Goal: Check status: Verify the current state of an ongoing process or item

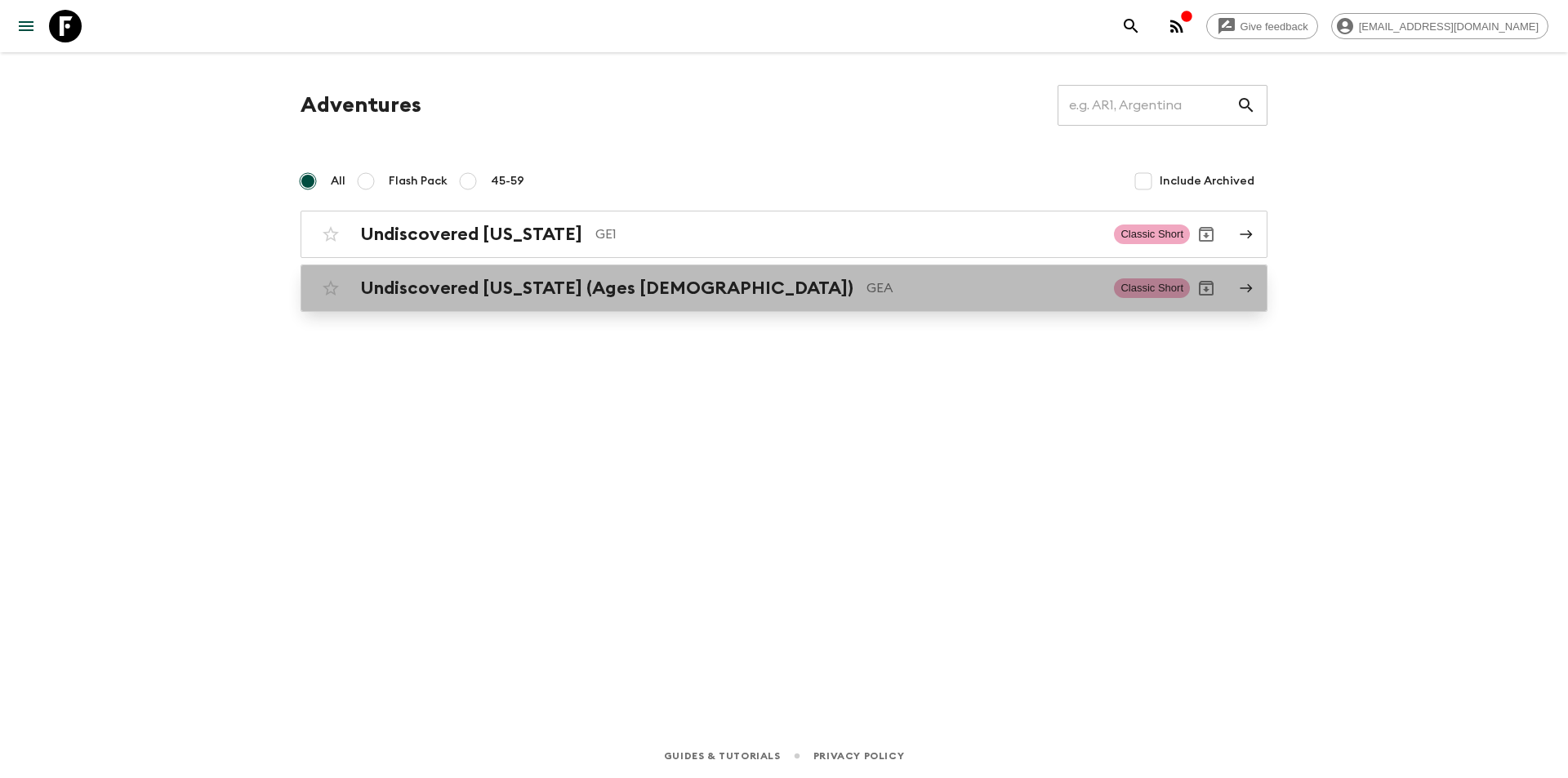
click at [633, 278] on h2 "Undiscovered [US_STATE] (Ages [DEMOGRAPHIC_DATA])" at bounding box center [607, 288] width 493 height 21
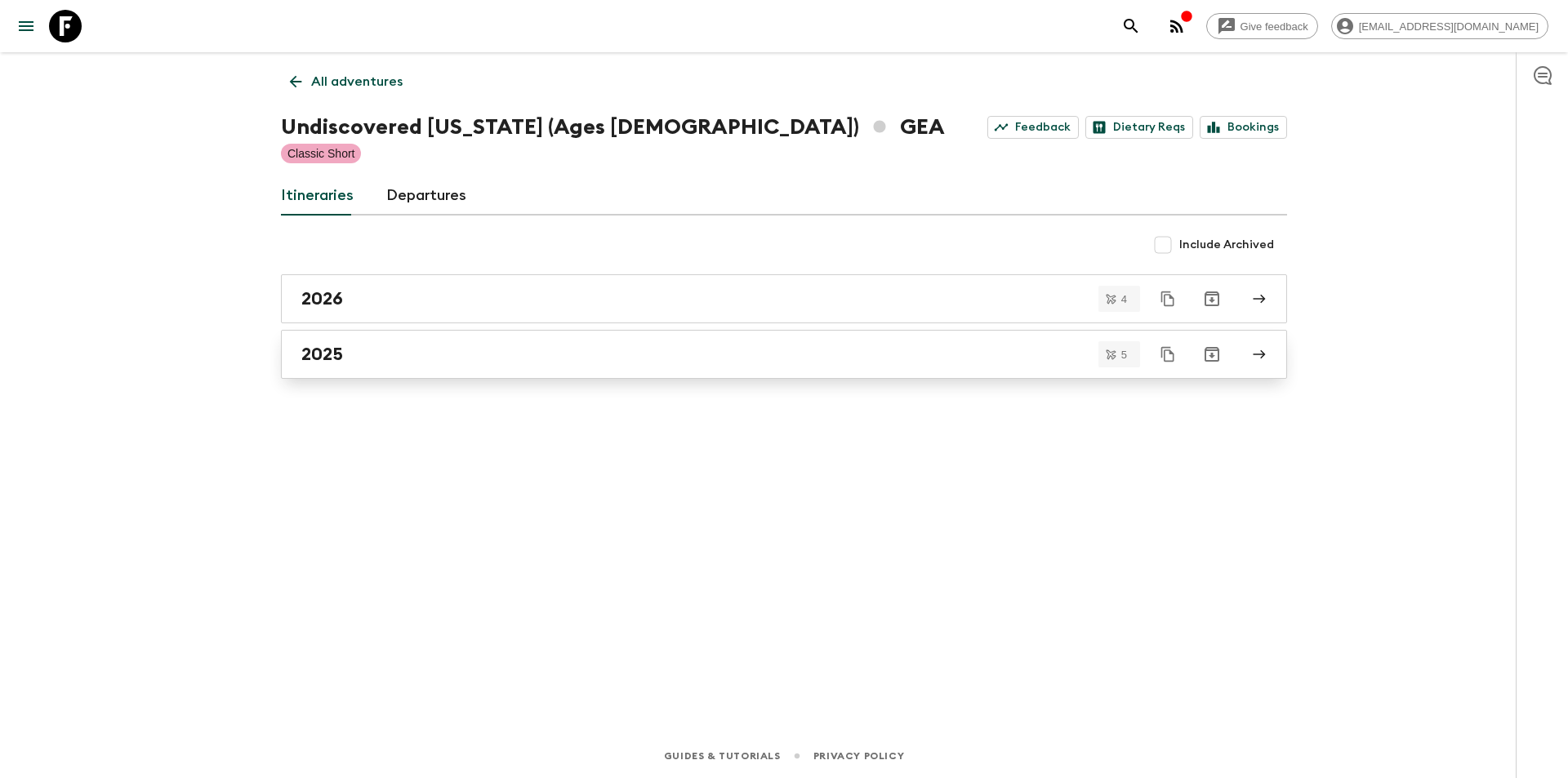
click at [366, 366] on link "2025" at bounding box center [784, 354] width 1006 height 49
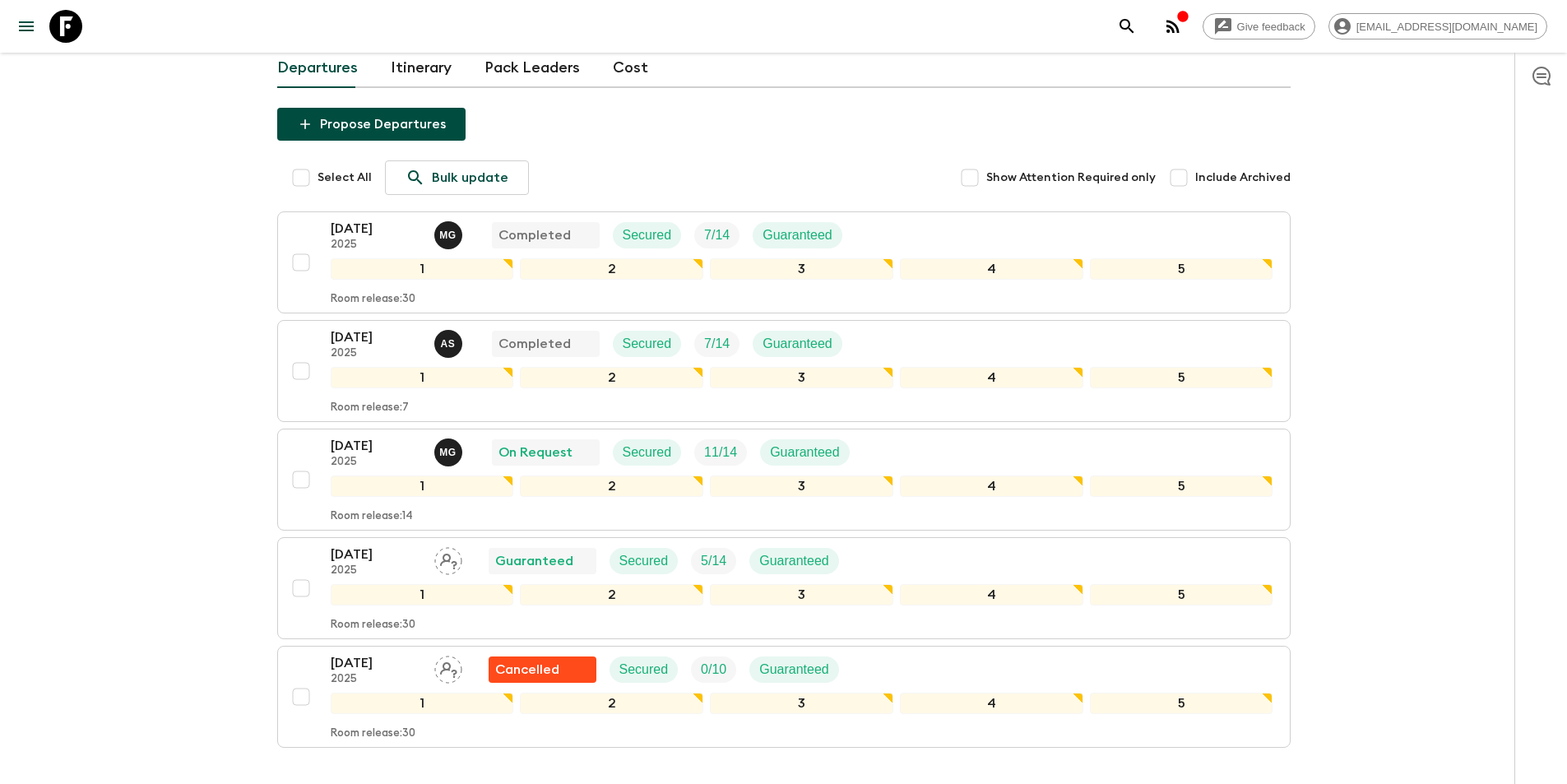
scroll to position [223, 0]
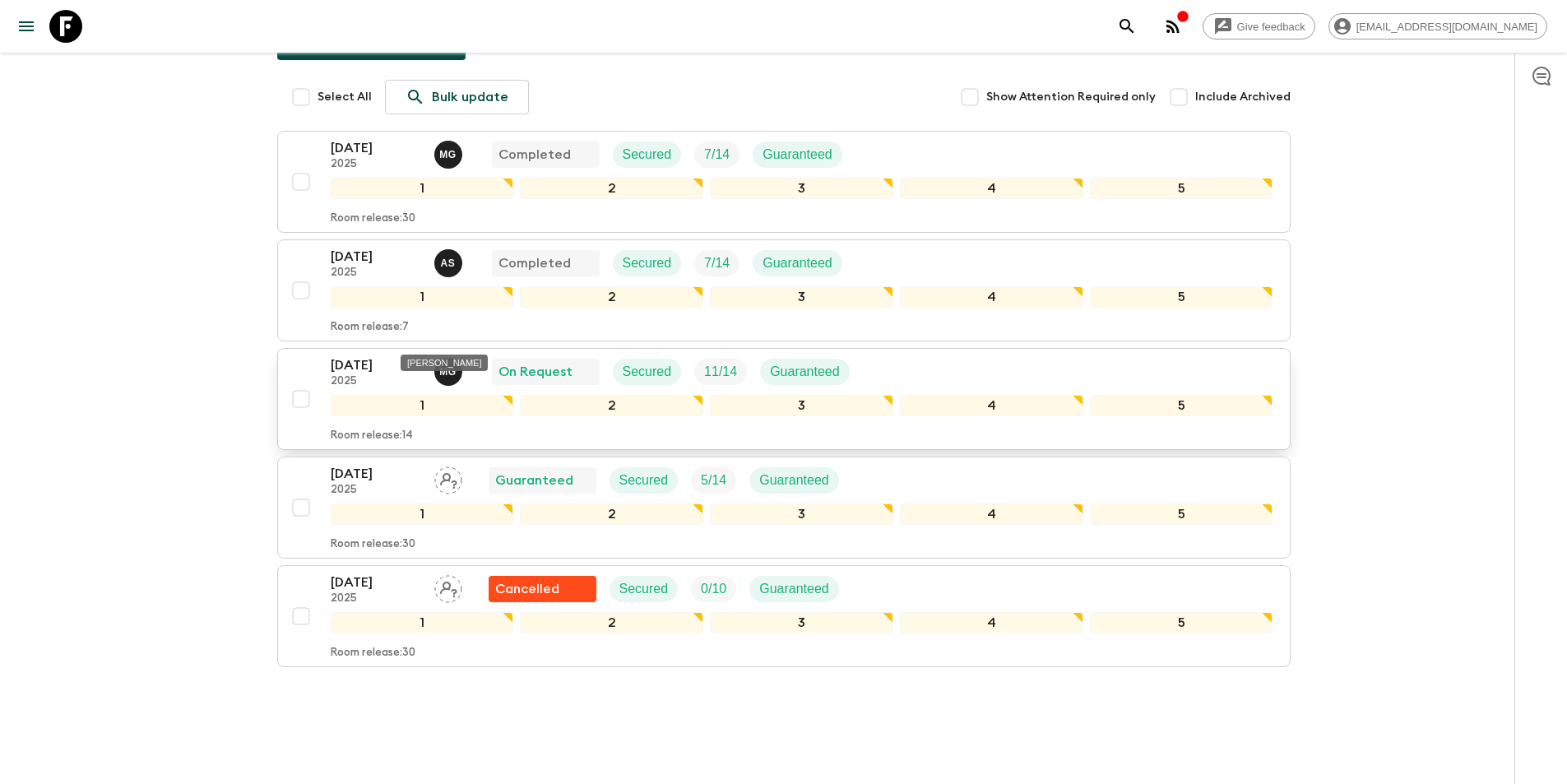
click at [452, 365] on p "M G" at bounding box center [448, 371] width 17 height 13
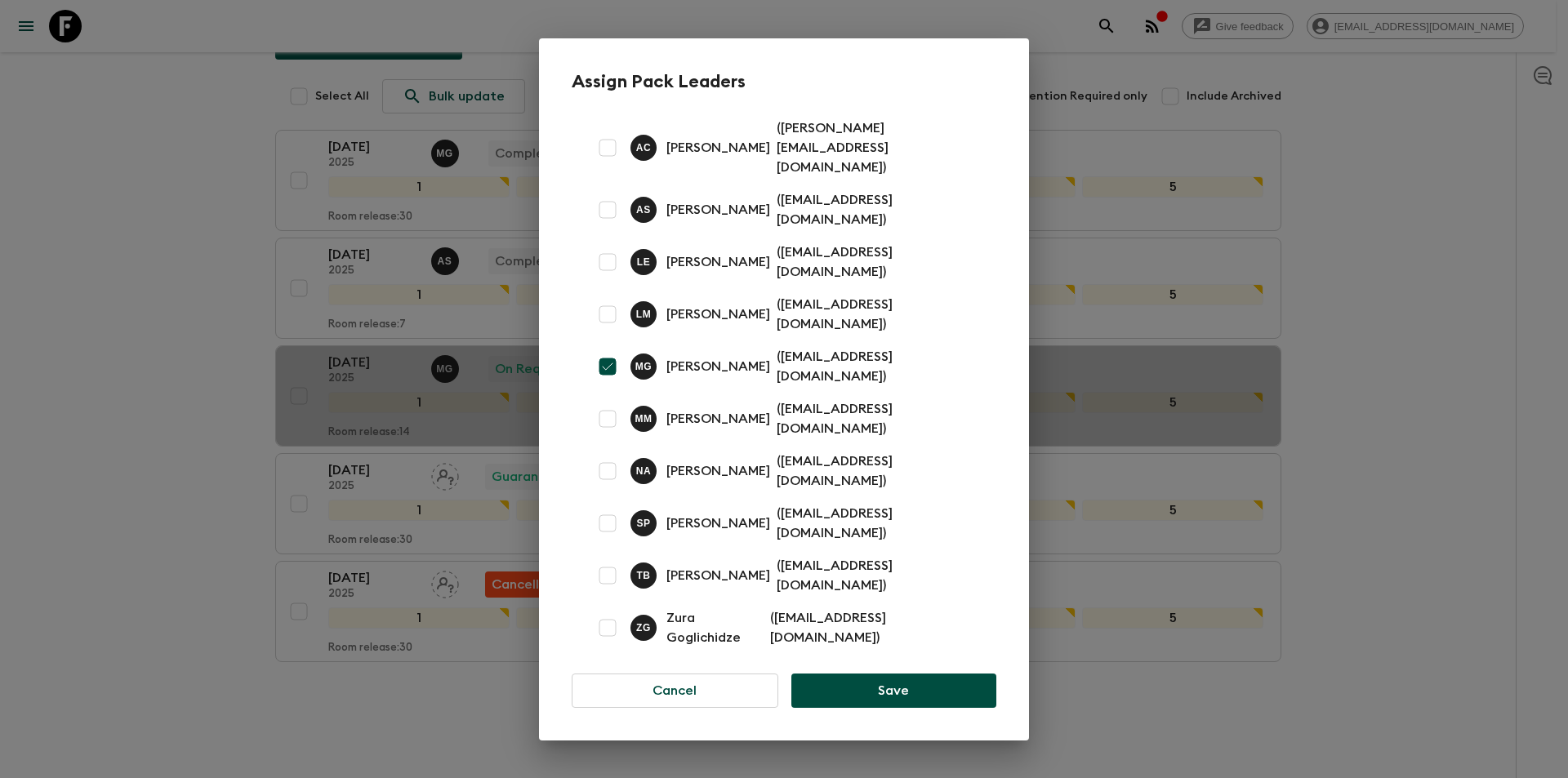
click at [281, 332] on div "Assign Pack Leaders A C [PERSON_NAME] ( [PERSON_NAME][EMAIL_ADDRESS][DOMAIN_NAM…" at bounding box center [784, 389] width 1568 height 778
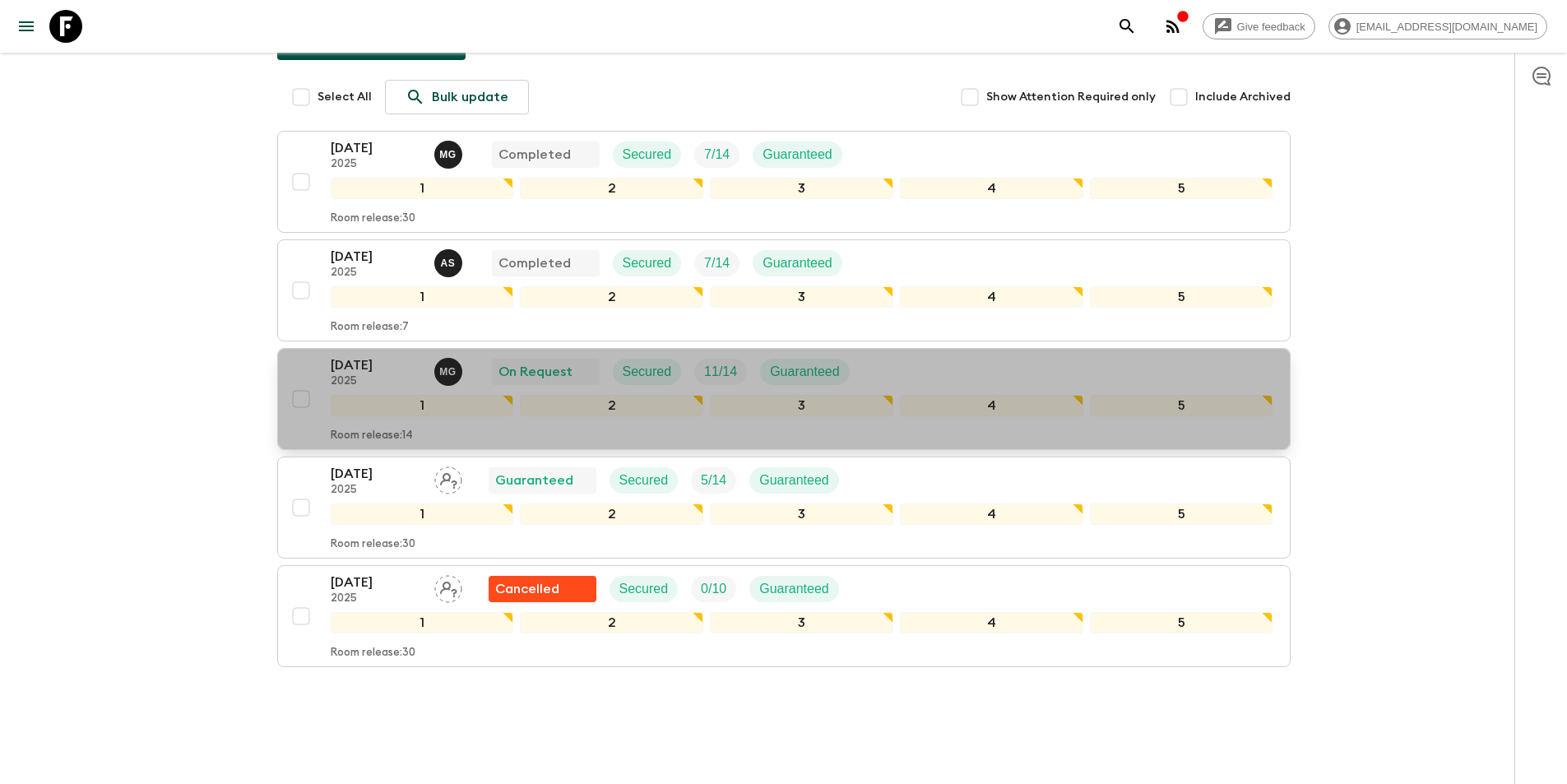
click at [373, 355] on p "[DATE]" at bounding box center [375, 364] width 90 height 20
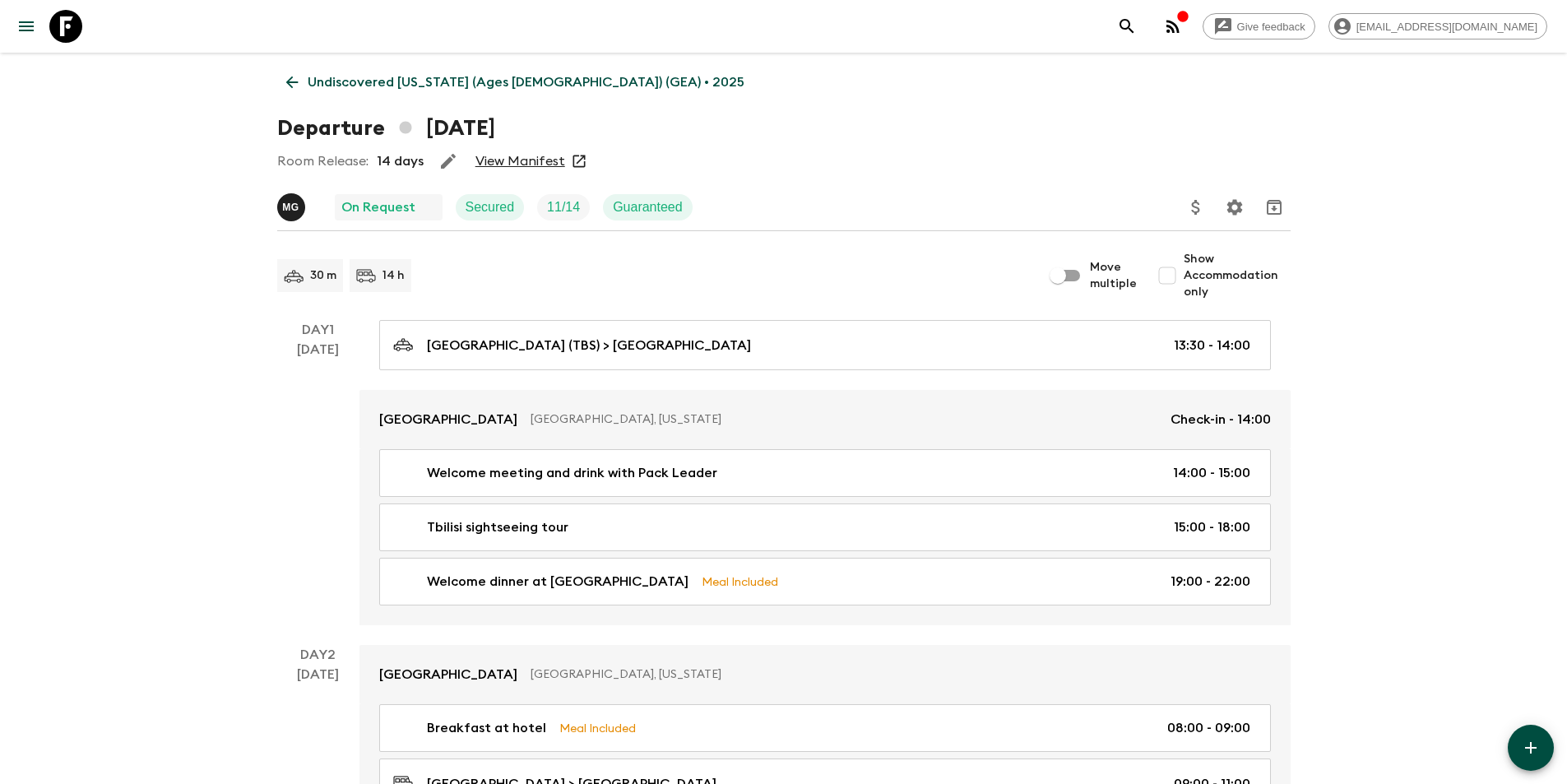
click at [517, 161] on link "View Manifest" at bounding box center [520, 161] width 90 height 17
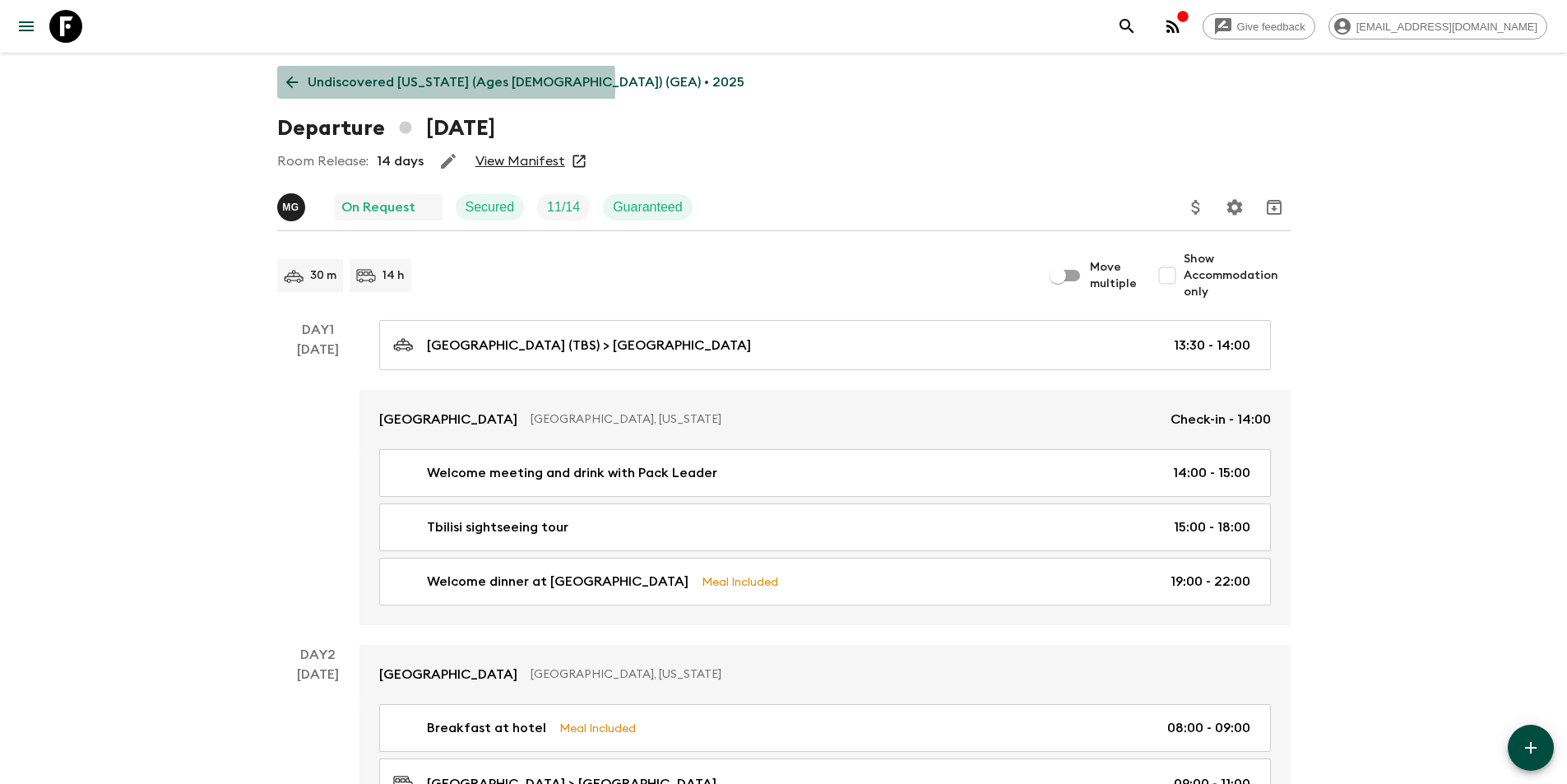
click at [298, 86] on icon at bounding box center [292, 82] width 18 height 18
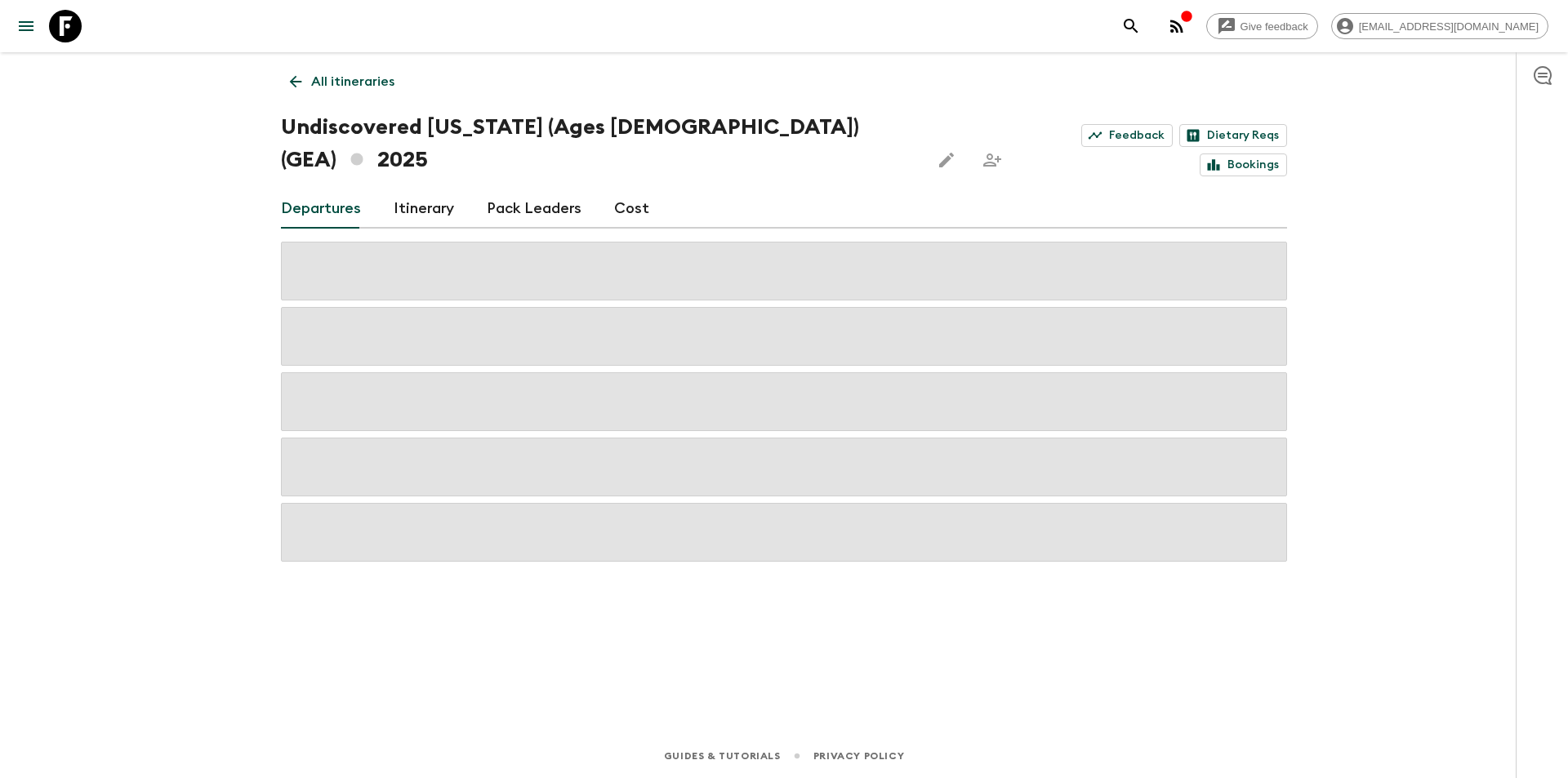
click at [296, 85] on icon at bounding box center [295, 82] width 18 height 18
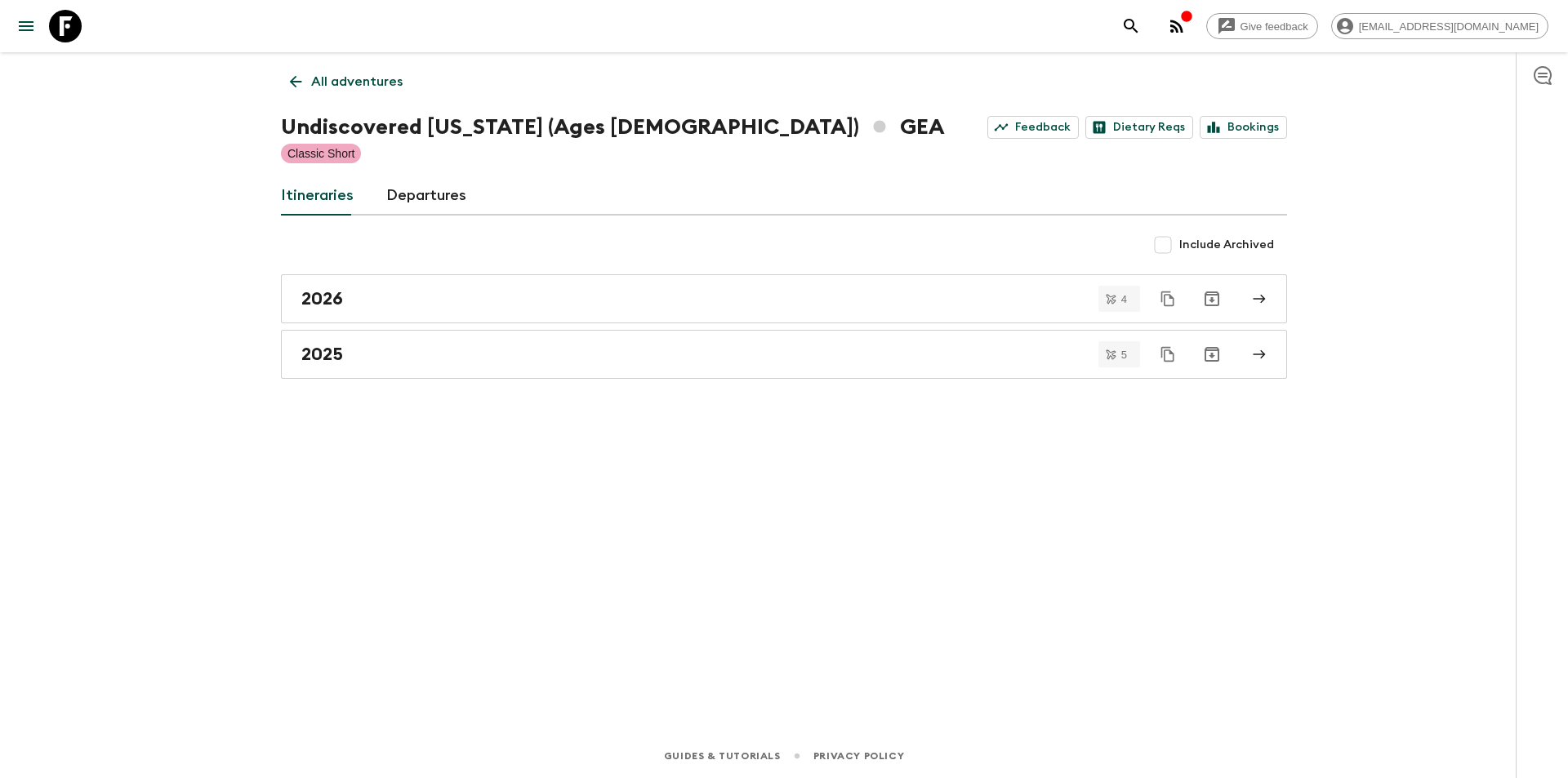
click at [310, 76] on link "All adventures" at bounding box center [346, 82] width 131 height 33
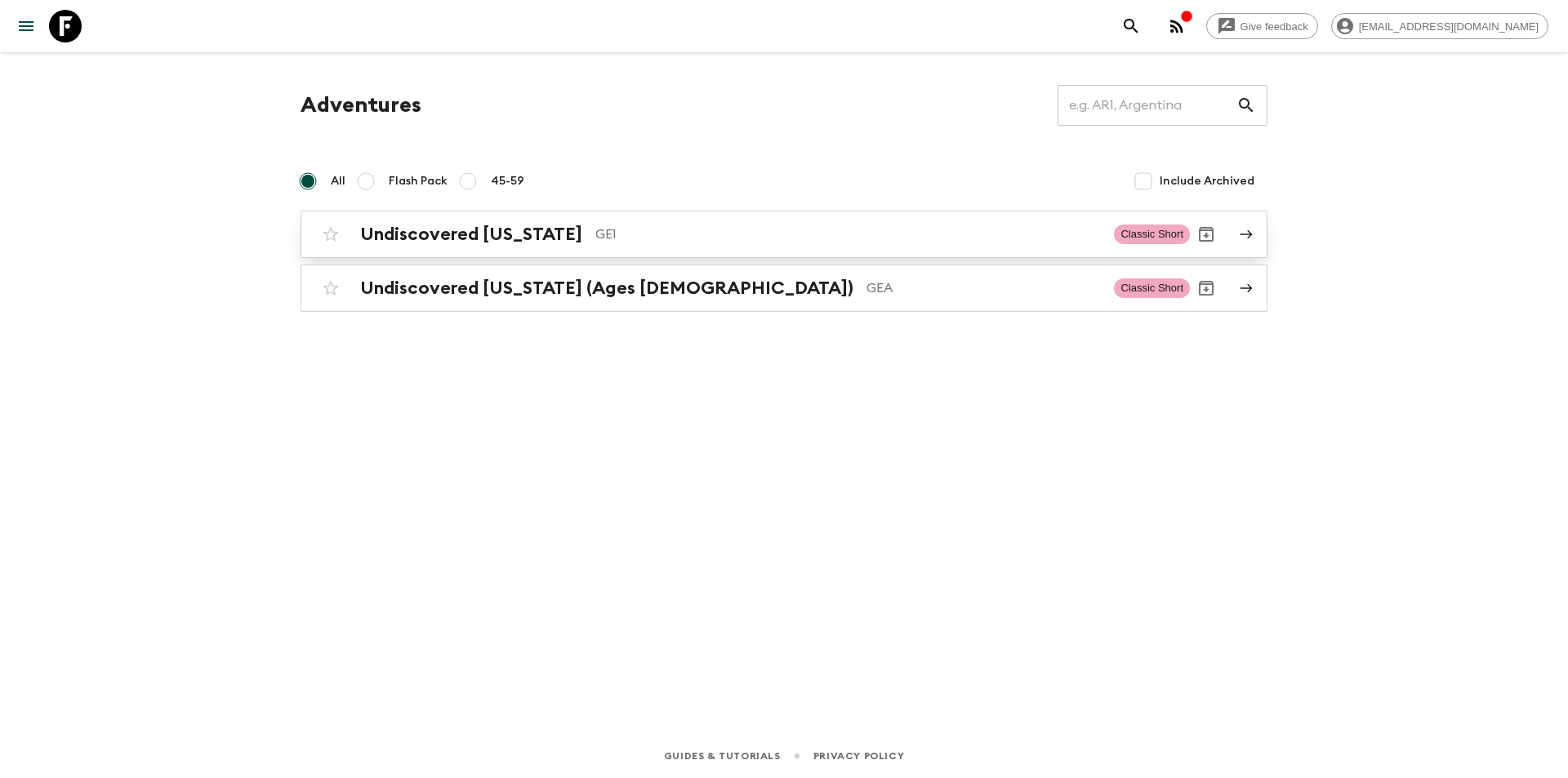
click at [394, 241] on h2 "Undiscovered [US_STATE]" at bounding box center [471, 234] width 222 height 21
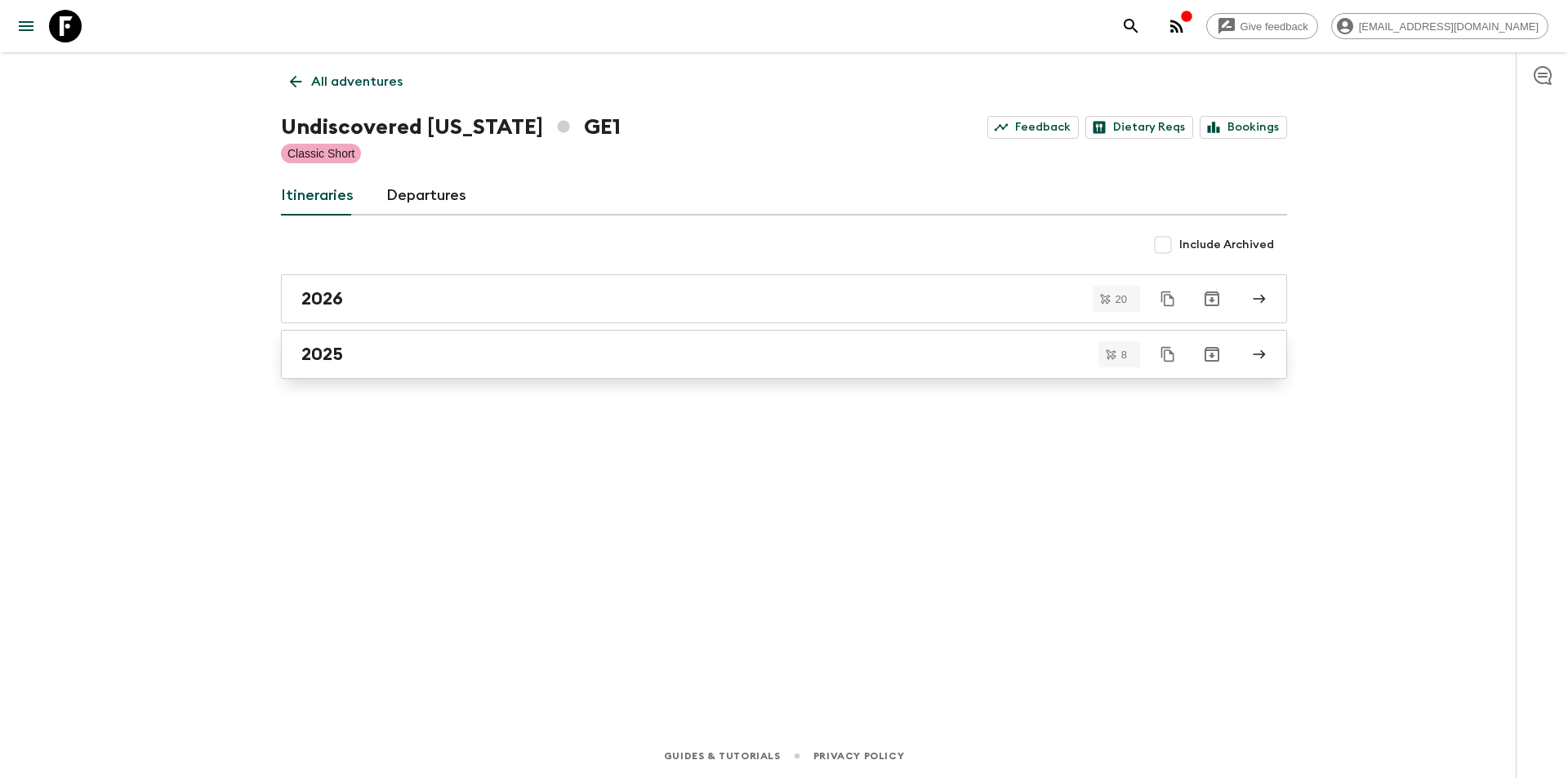
click at [363, 340] on link "2025" at bounding box center [784, 354] width 1006 height 49
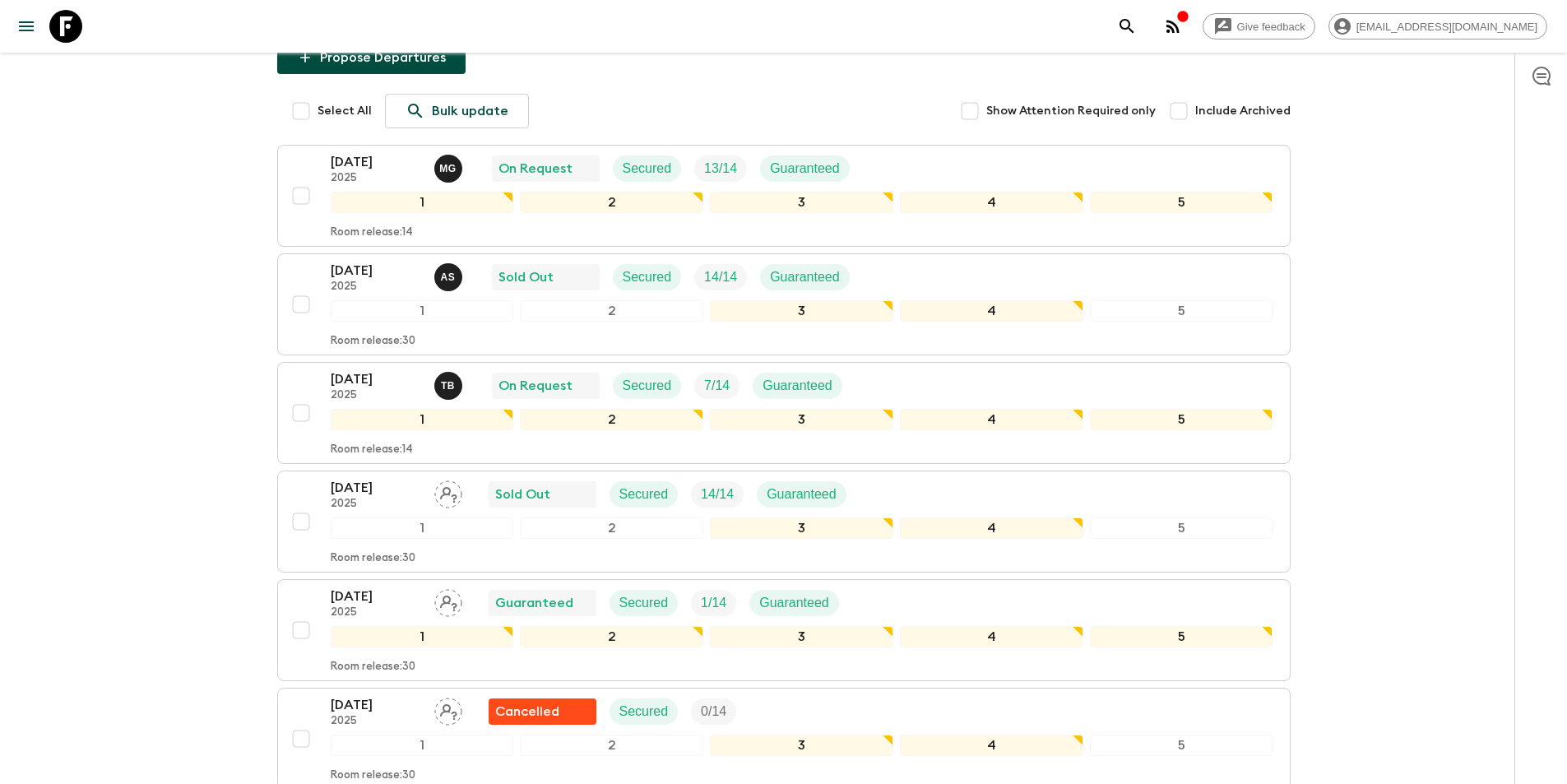
scroll to position [246, 0]
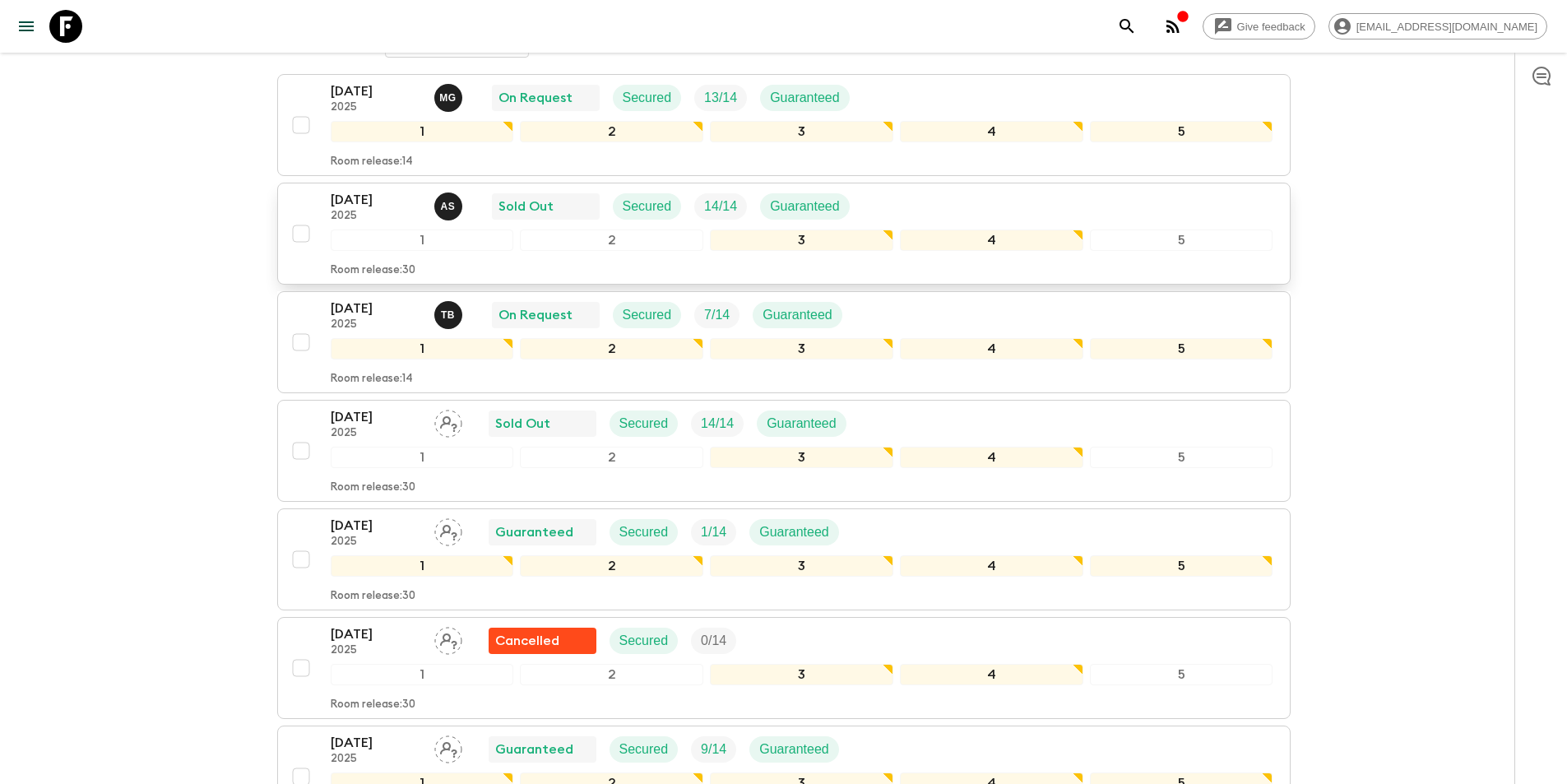
click at [373, 212] on p "2025" at bounding box center [375, 216] width 90 height 13
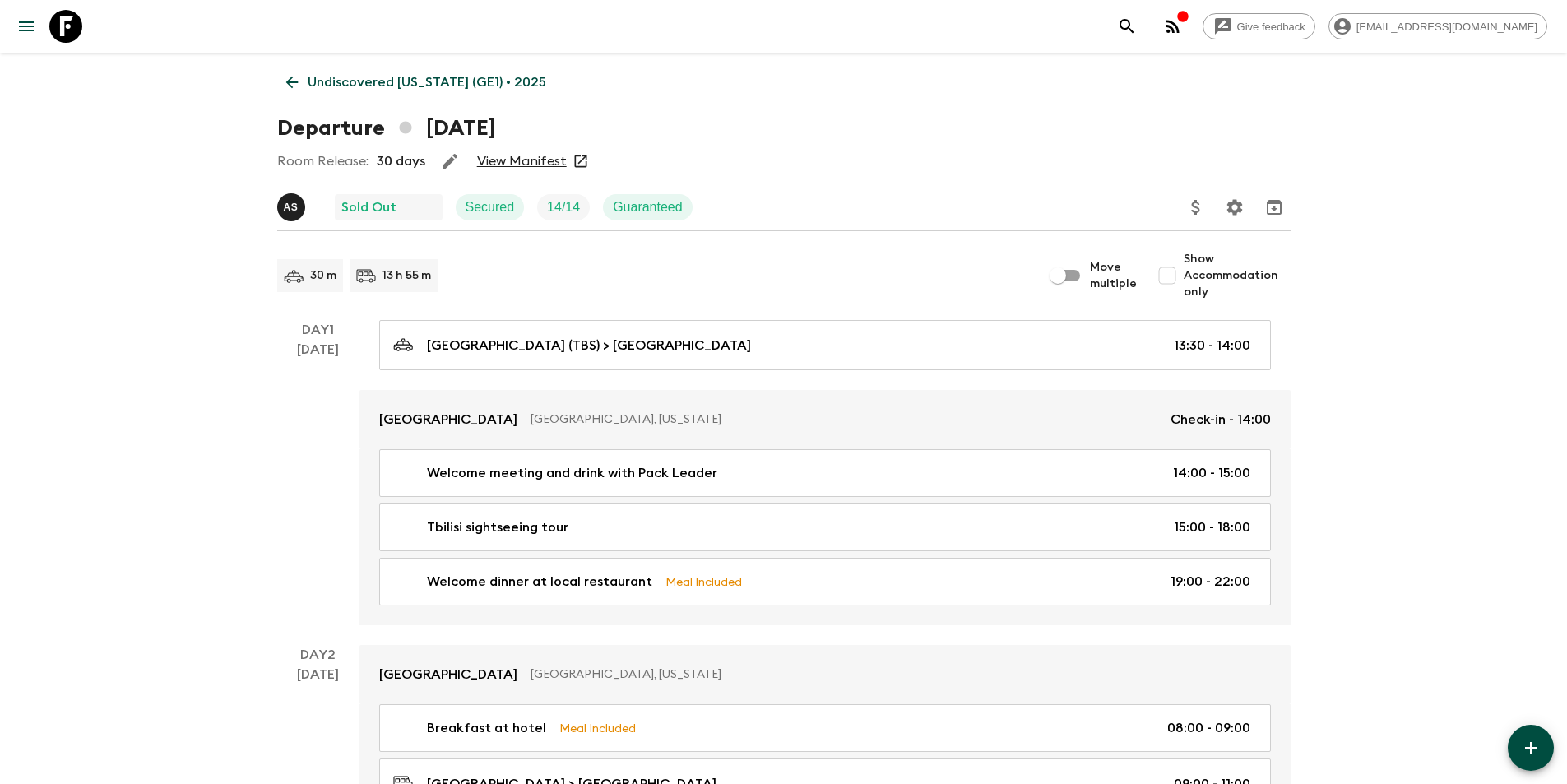
click at [524, 166] on link "View Manifest" at bounding box center [522, 161] width 90 height 17
